Goal: Transaction & Acquisition: Purchase product/service

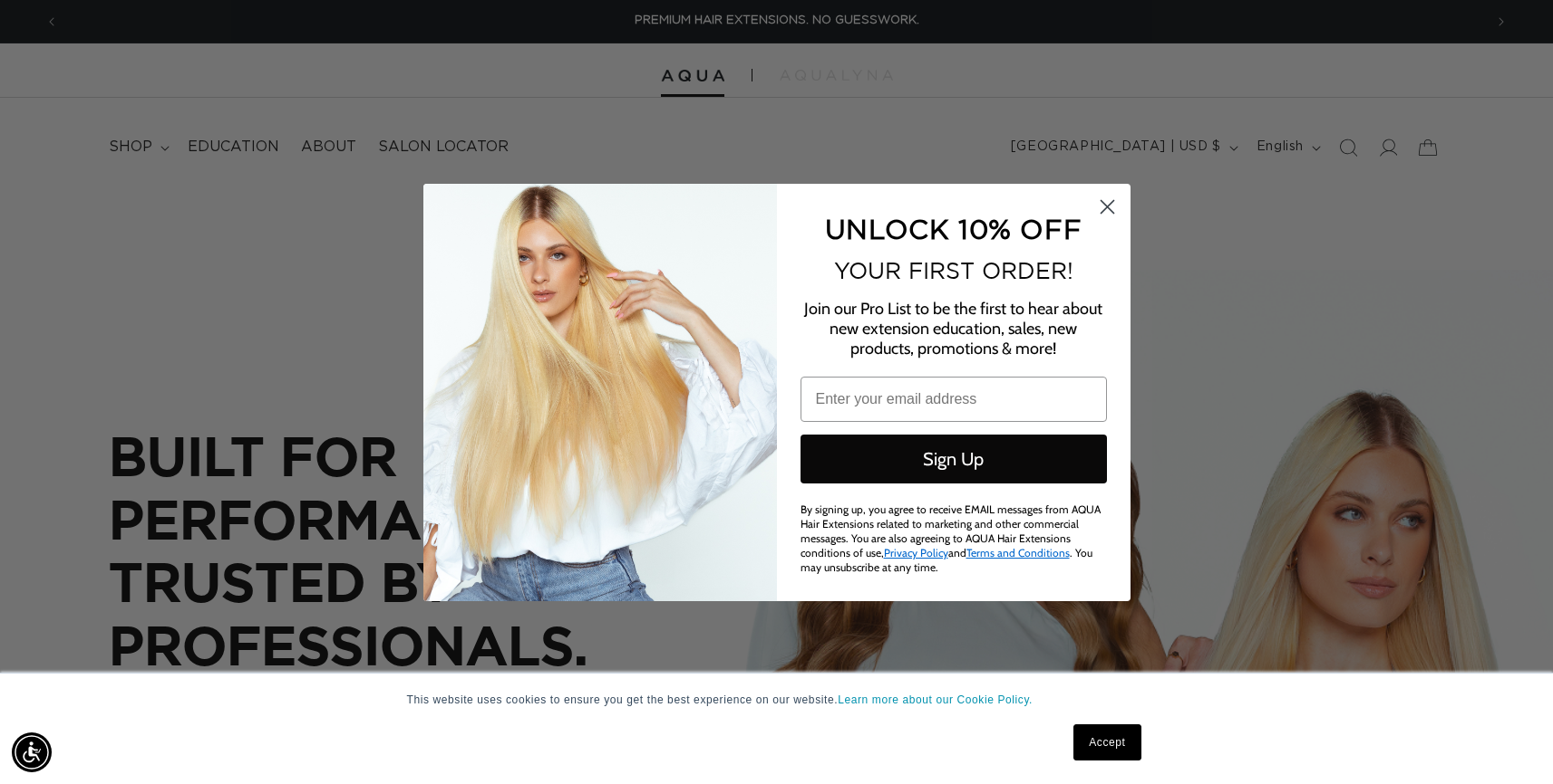
click at [1103, 212] on circle "Close dialog" at bounding box center [1106, 206] width 30 height 30
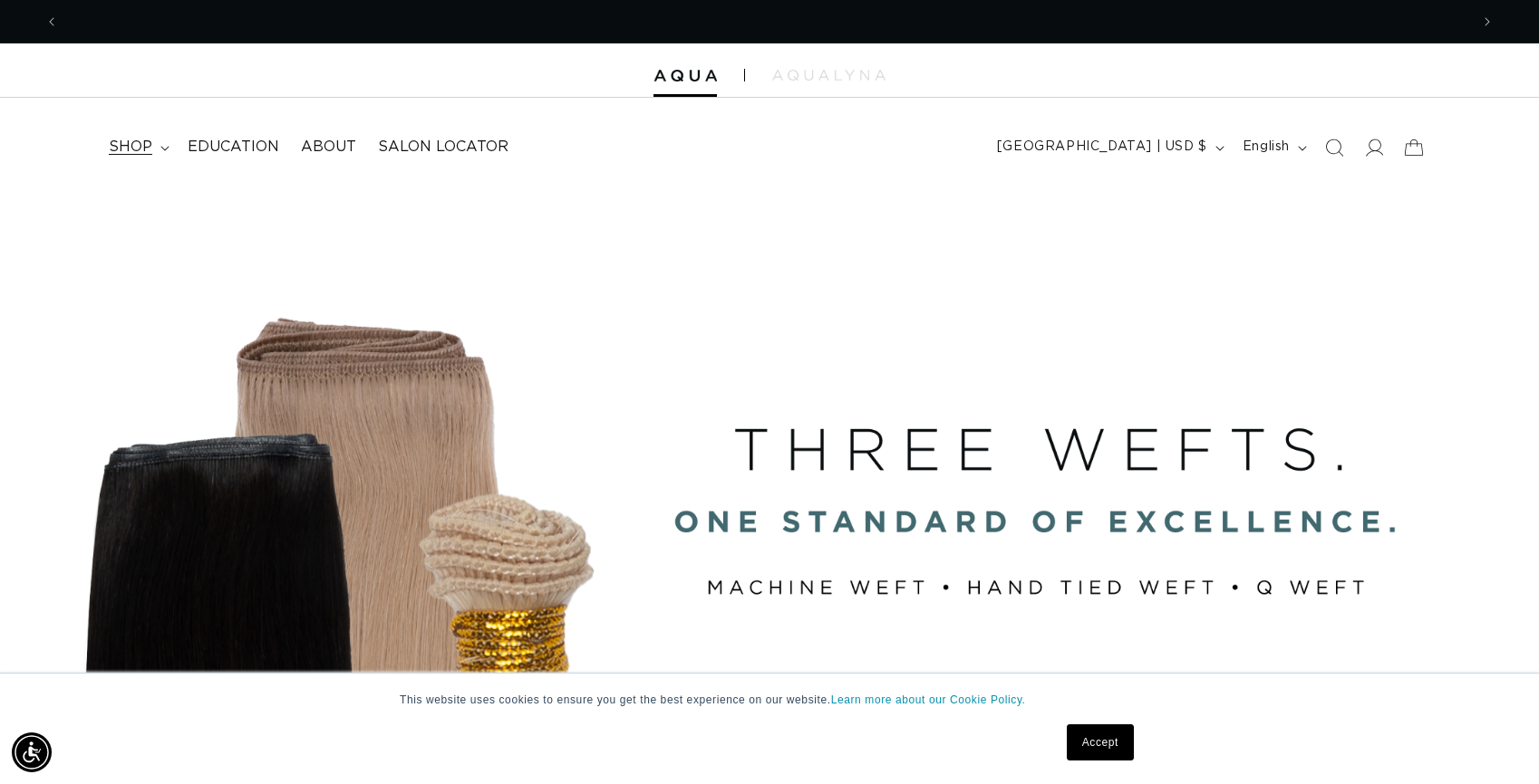
scroll to position [0, 2821]
click at [142, 151] on span "shop" at bounding box center [131, 147] width 44 height 19
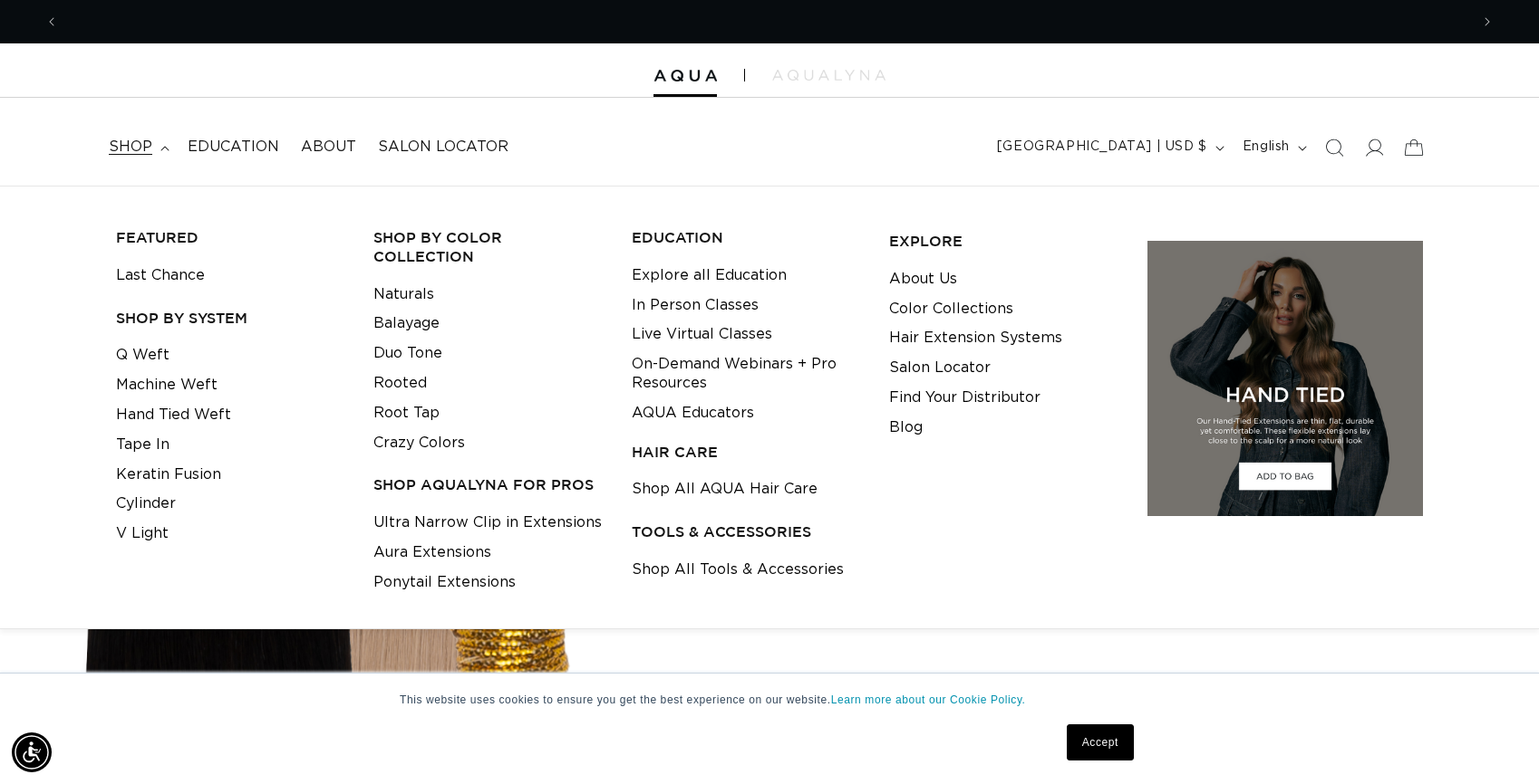
scroll to position [0, 0]
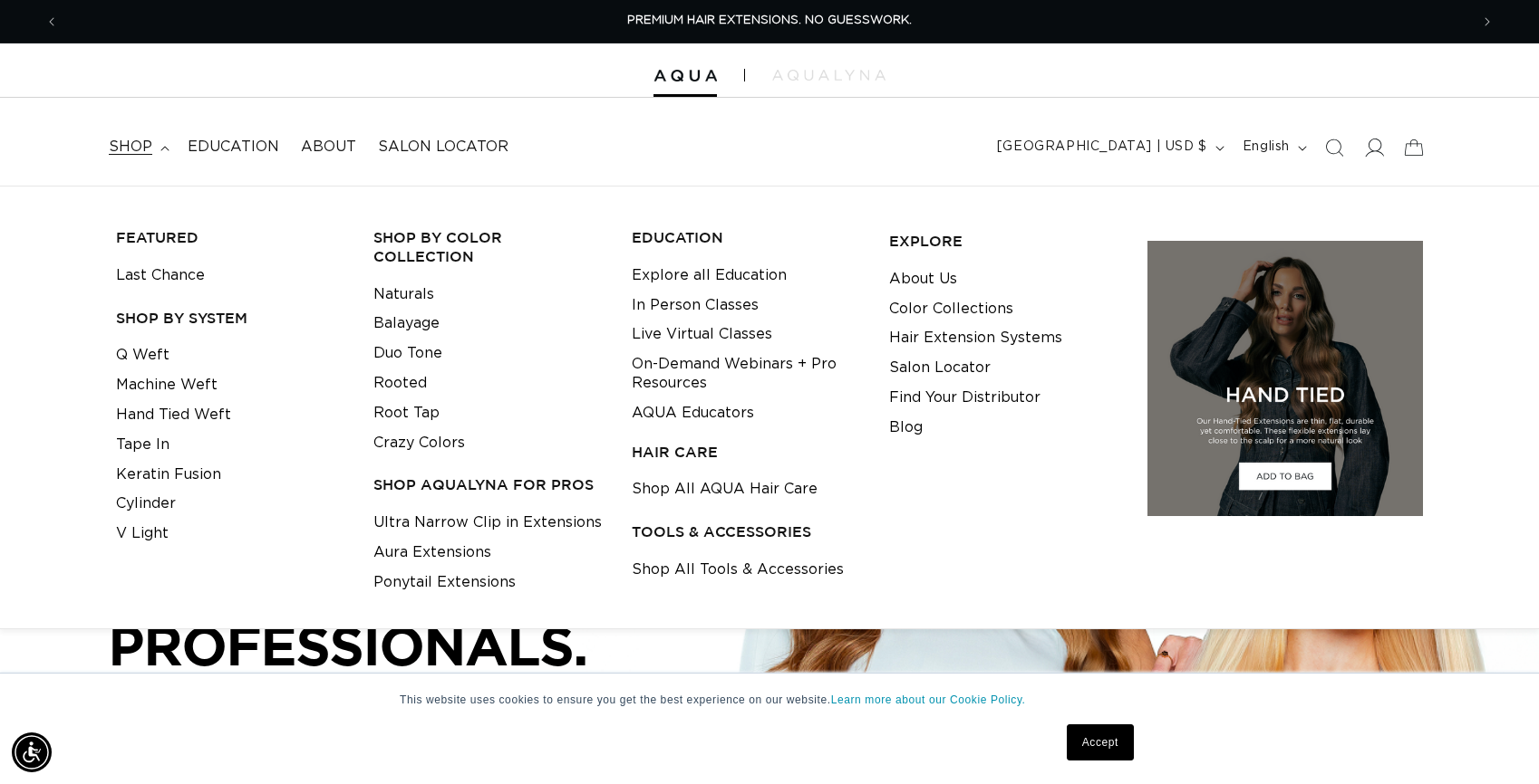
click at [1373, 155] on icon at bounding box center [1373, 147] width 19 height 19
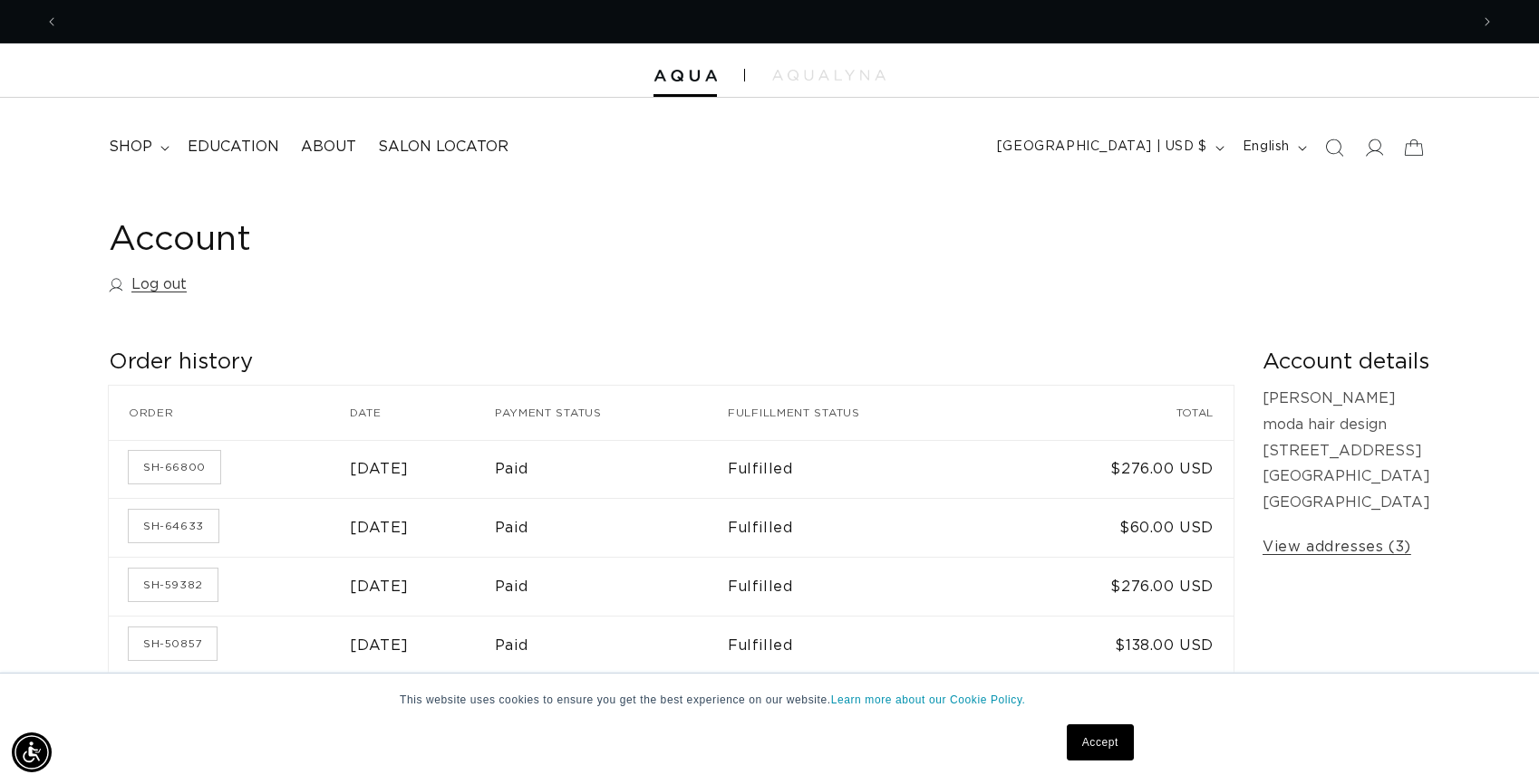
scroll to position [0, 1410]
click at [182, 469] on link "SH-66800" at bounding box center [175, 467] width 92 height 33
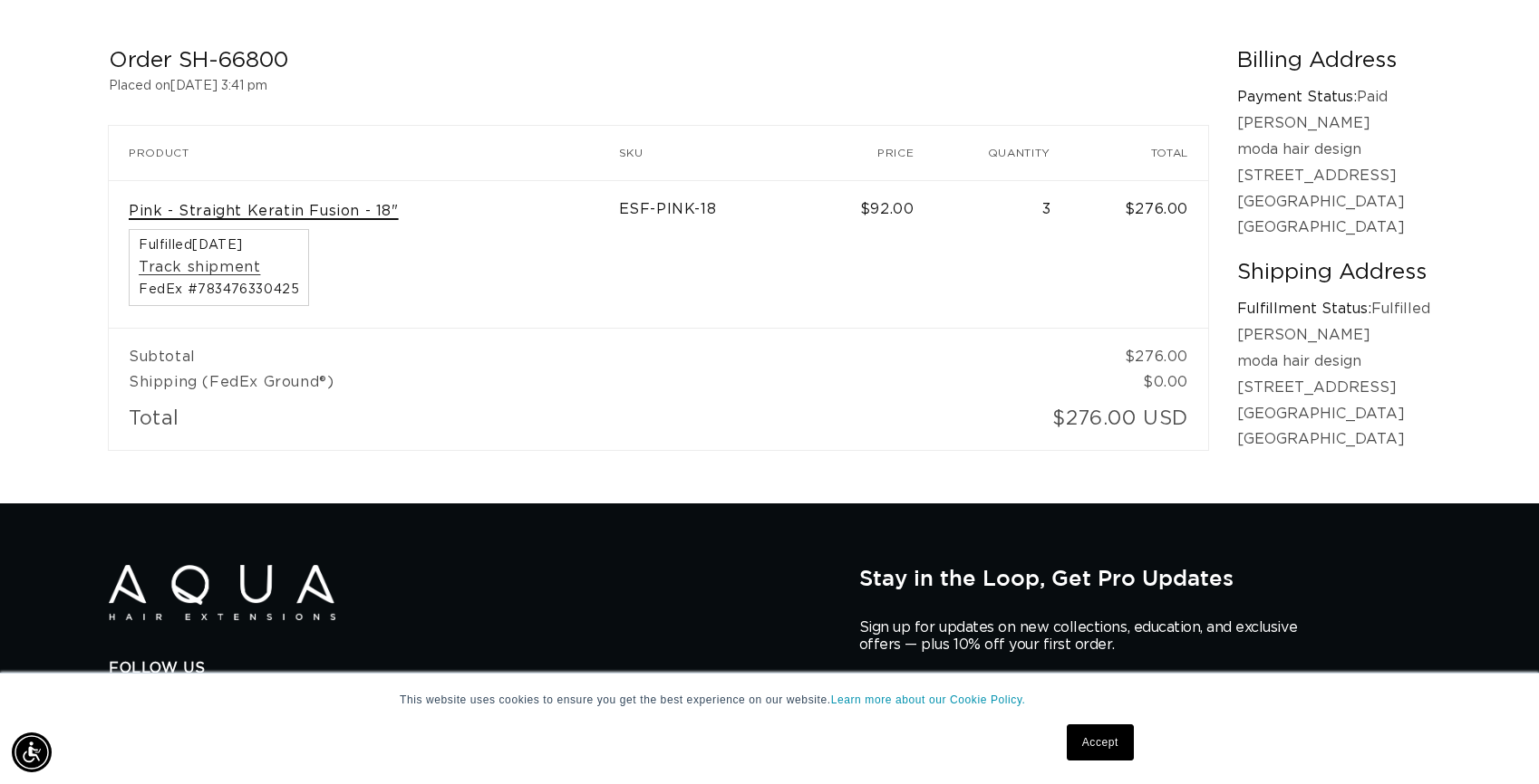
click at [201, 208] on link "Pink - Straight Keratin Fusion - 18"" at bounding box center [263, 211] width 270 height 19
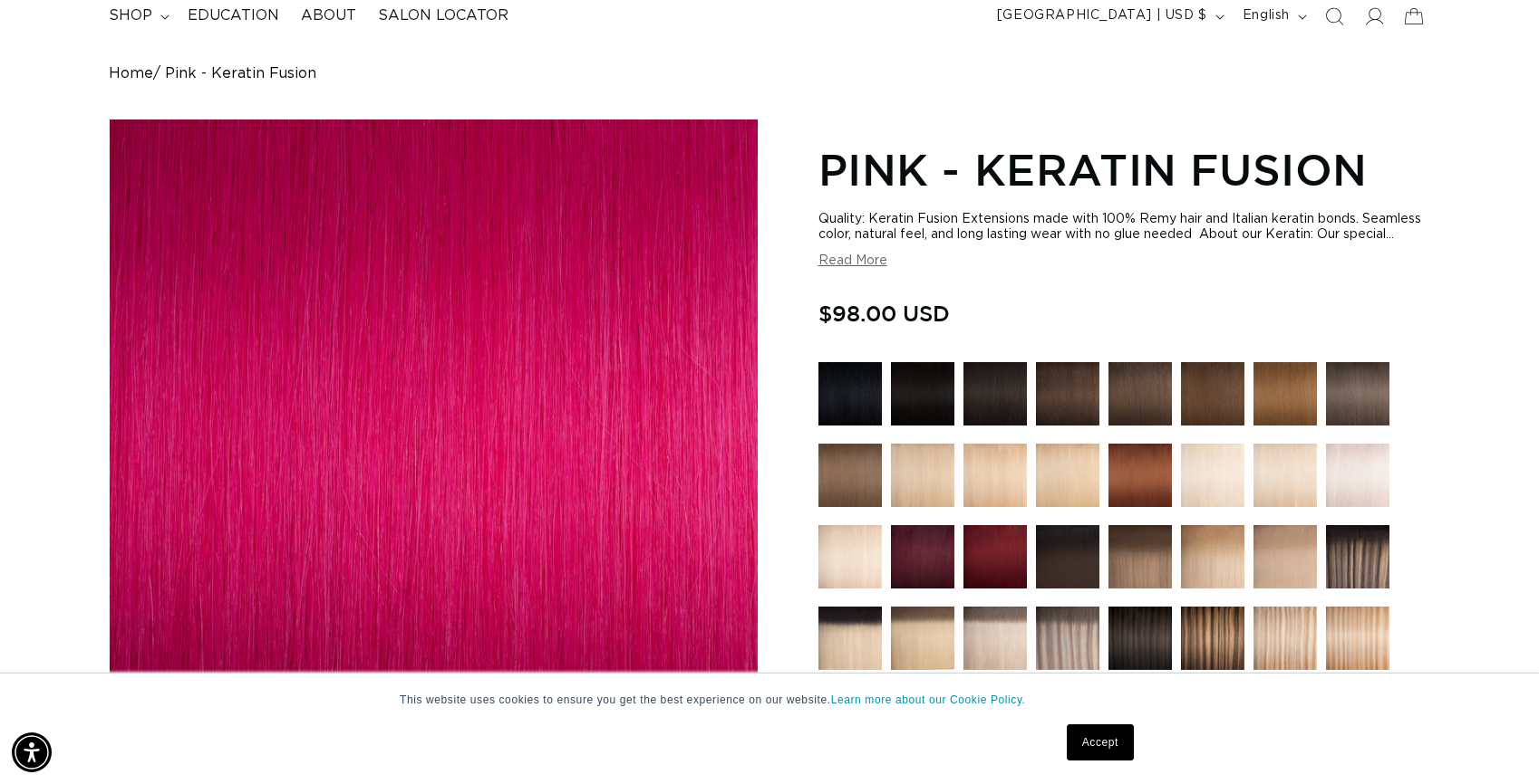
scroll to position [0, 1410]
click at [833, 269] on button "Read More" at bounding box center [852, 260] width 69 height 15
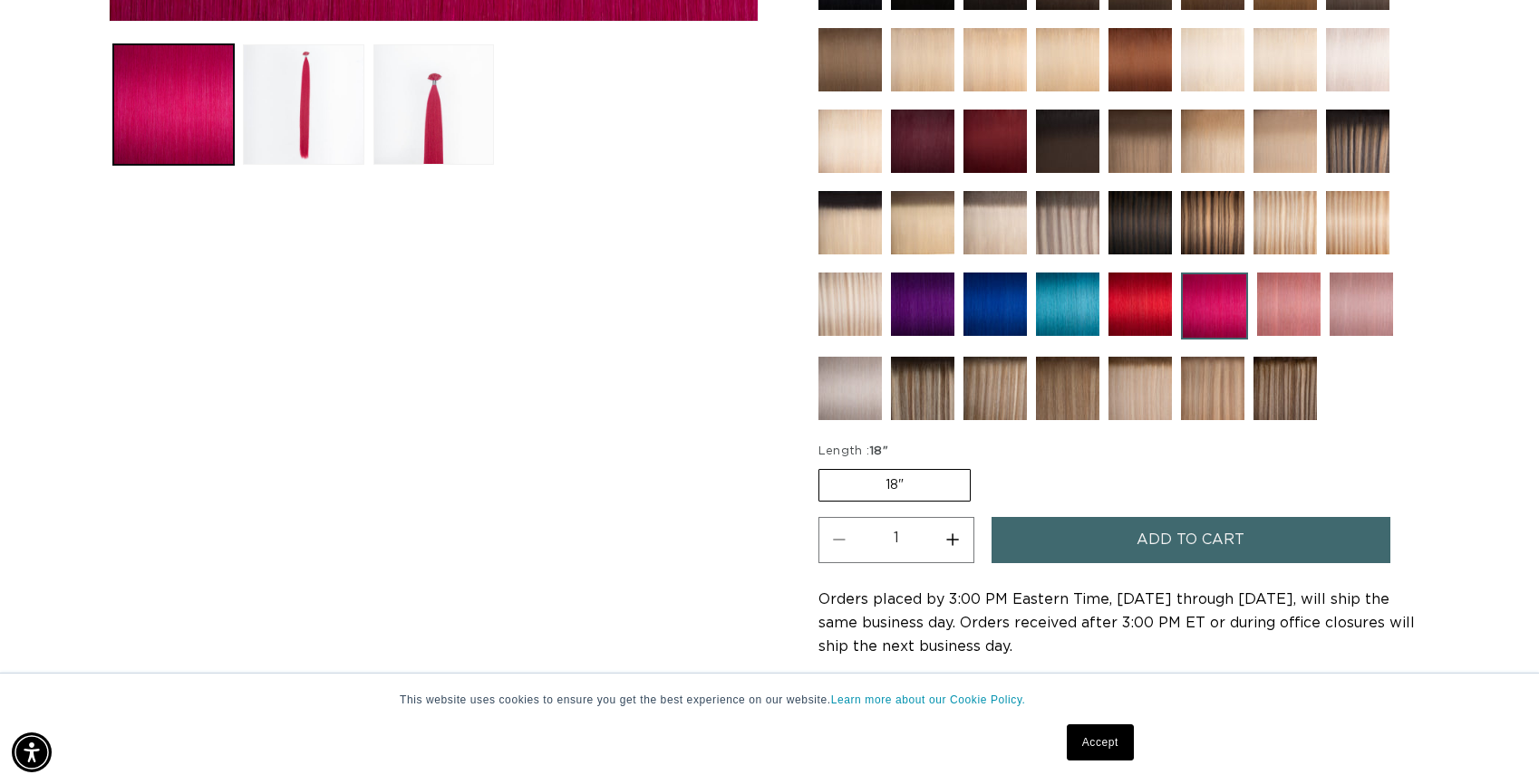
scroll to position [870, 0]
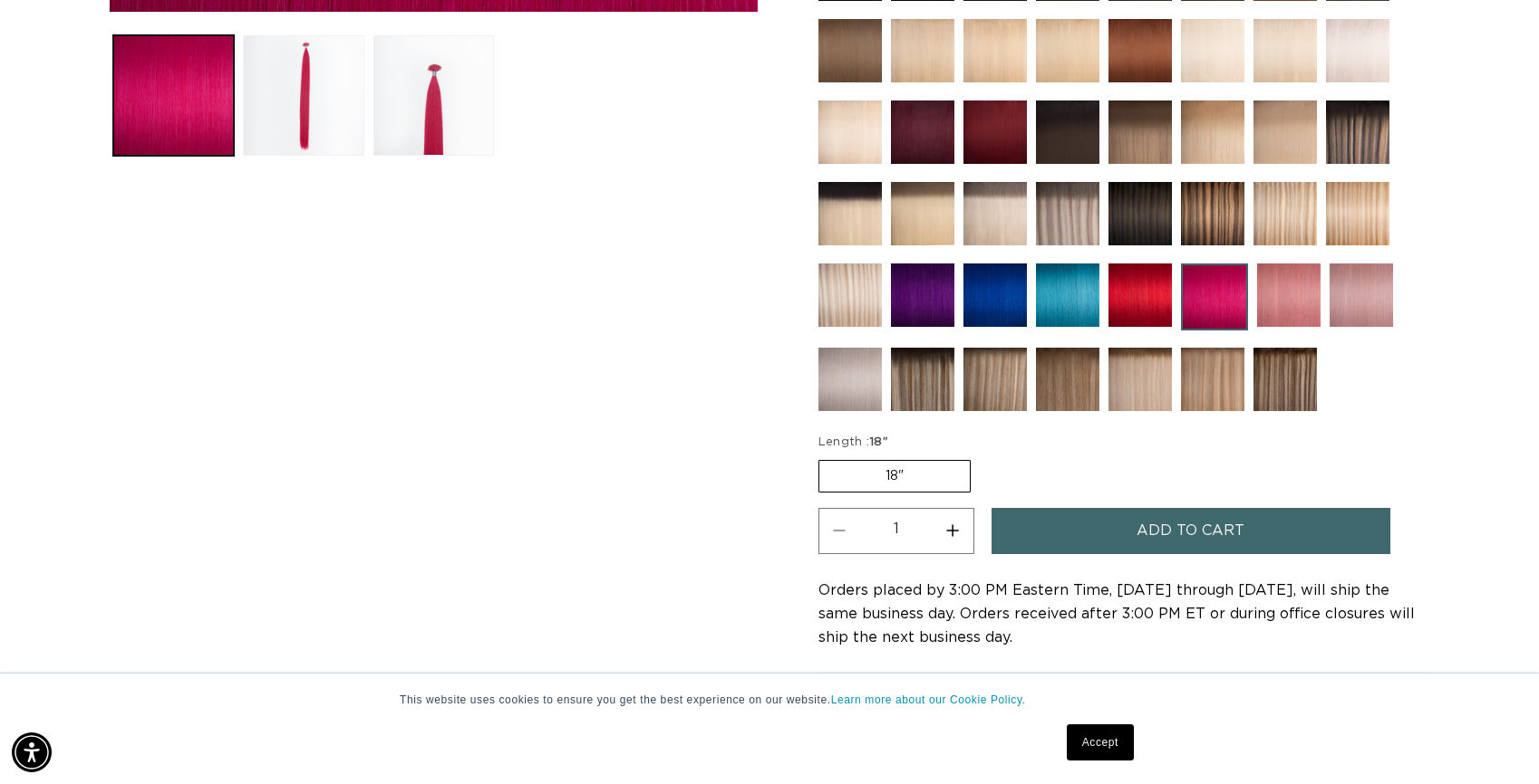
click at [952, 535] on button "Increase quantity for Pink - Keratin Fusion" at bounding box center [952, 531] width 41 height 46
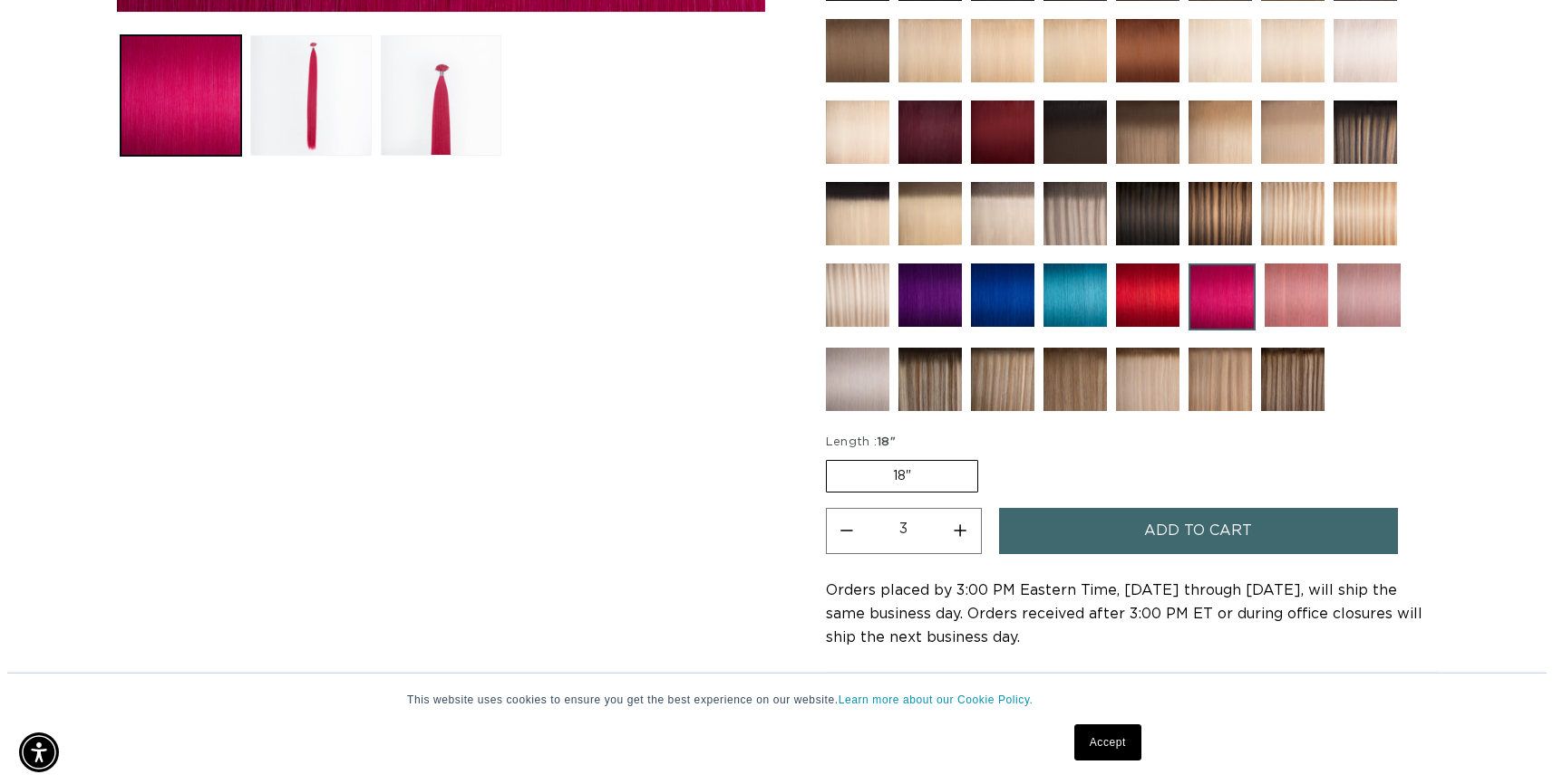
scroll to position [0, 0]
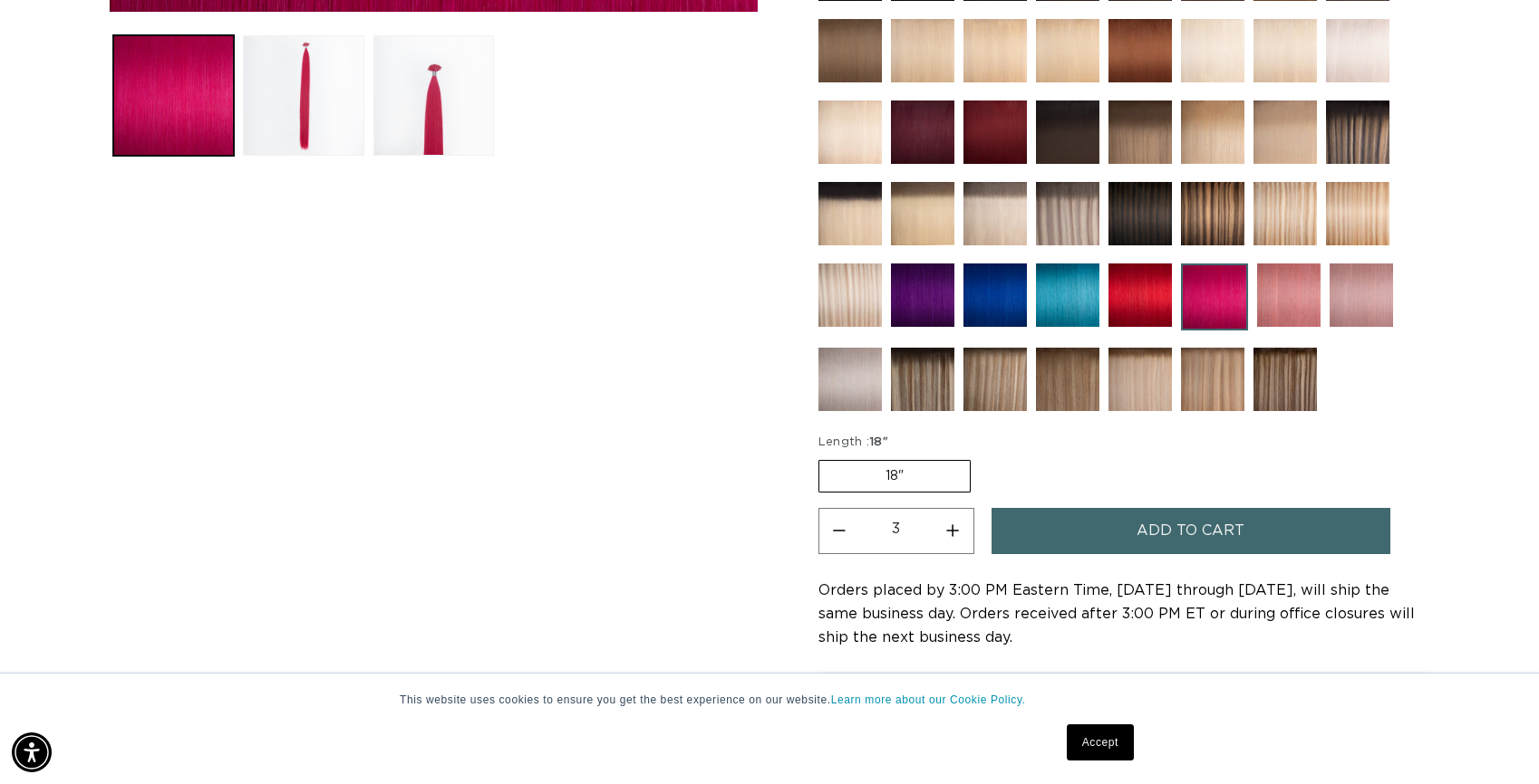
click at [952, 535] on button "Increase quantity for Pink - Keratin Fusion" at bounding box center [952, 531] width 41 height 46
type input "4"
click at [1204, 529] on span "Add to cart" at bounding box center [1191, 531] width 108 height 46
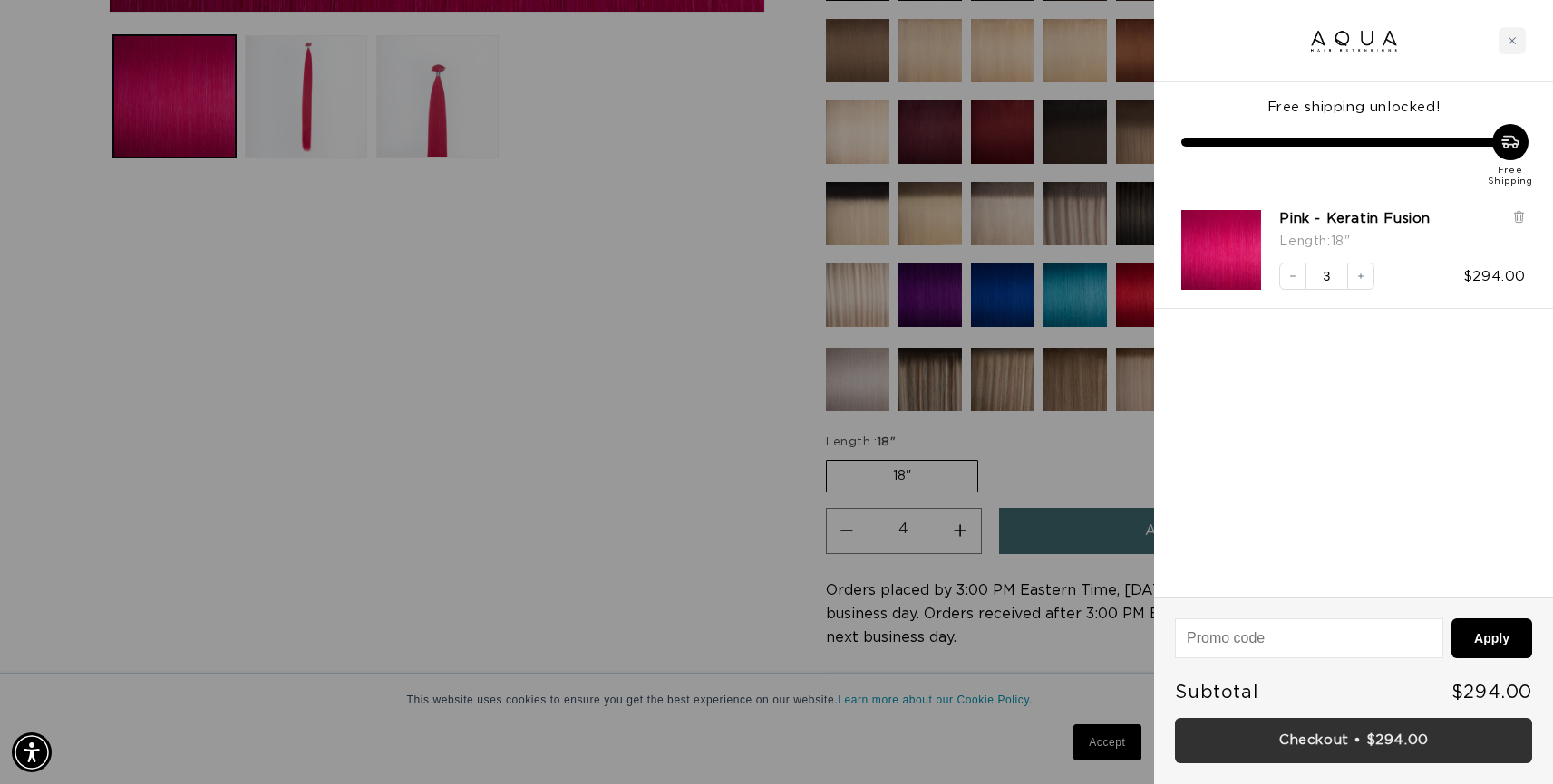
click at [1356, 745] on link "Checkout • $294.00" at bounding box center [1353, 741] width 357 height 46
